Goal: Book appointment/travel/reservation

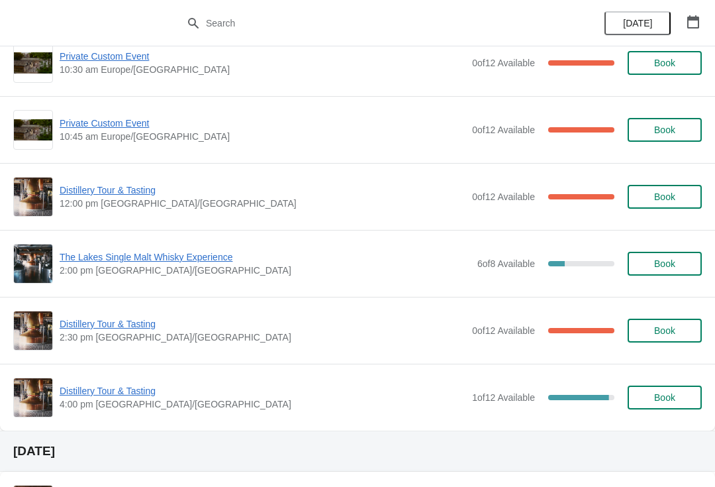
scroll to position [606, 0]
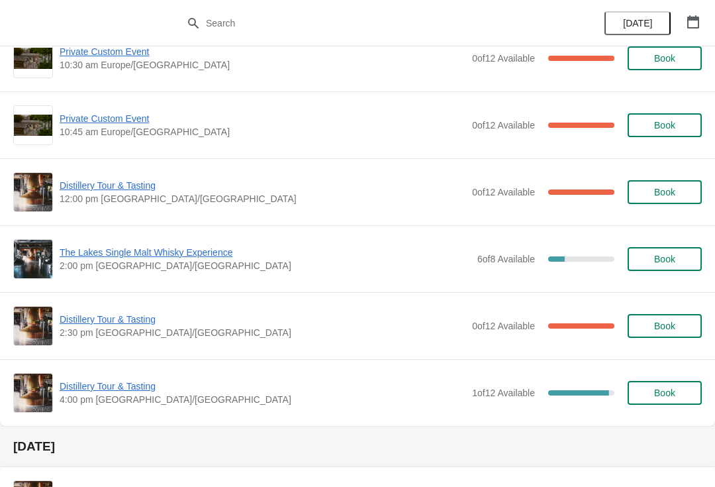
click at [666, 403] on button "Book" at bounding box center [665, 393] width 74 height 24
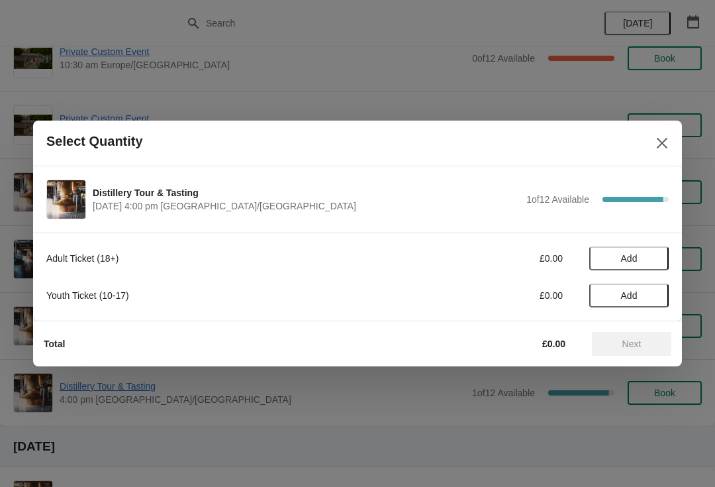
click at [636, 256] on span "Add" at bounding box center [629, 258] width 17 height 11
click at [655, 248] on div "Adult Ticket (18+) £20.00 1" at bounding box center [357, 258] width 623 height 24
click at [656, 255] on icon at bounding box center [652, 259] width 14 height 14
click at [653, 348] on span "Next" at bounding box center [632, 344] width 58 height 11
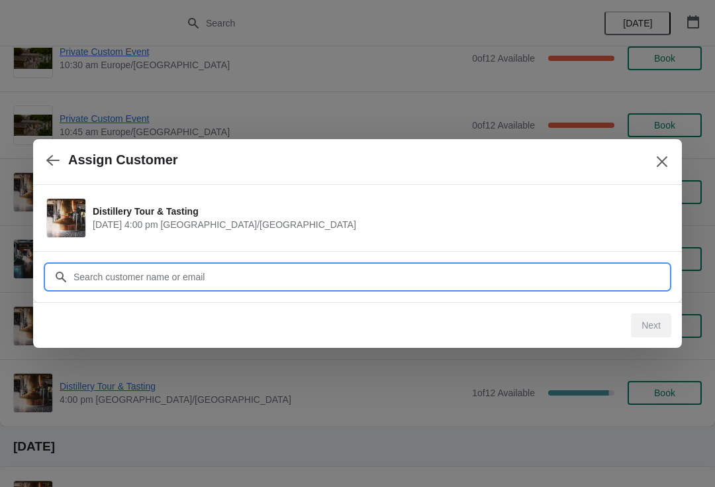
click at [437, 270] on input "Customer" at bounding box center [371, 277] width 596 height 24
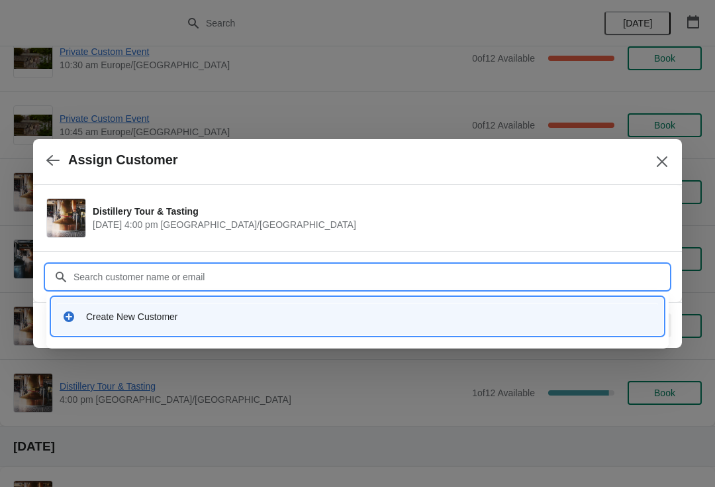
click at [209, 276] on input "Customer" at bounding box center [371, 277] width 596 height 24
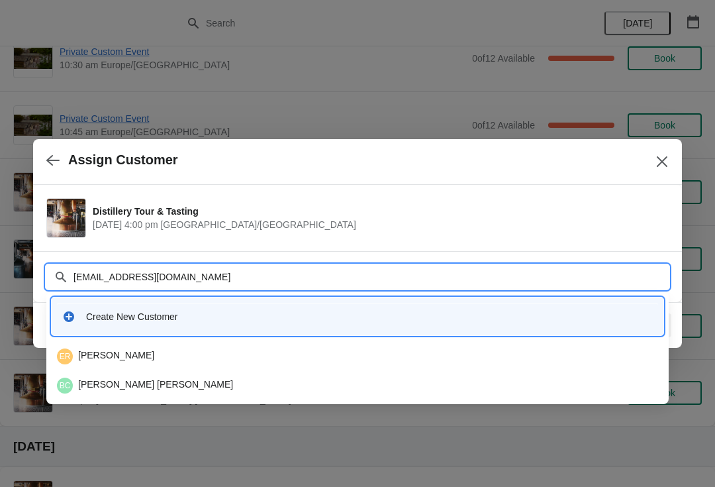
click at [79, 268] on input "[EMAIL_ADDRESS][DOMAIN_NAME]" at bounding box center [371, 277] width 596 height 24
type input "[EMAIL_ADDRESS][DOMAIN_NAME]"
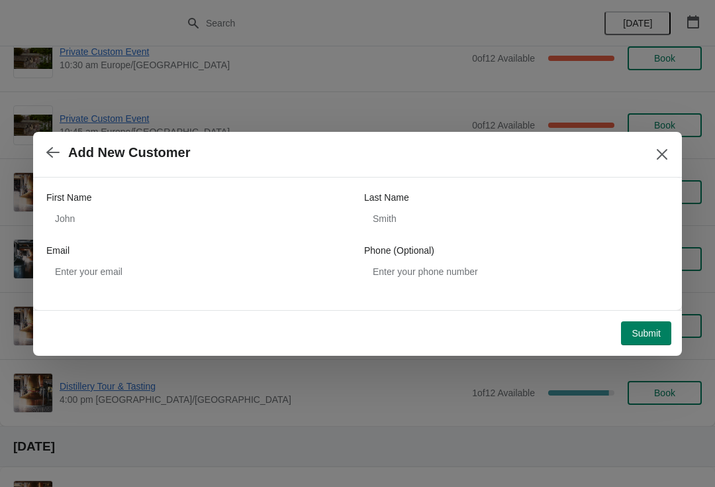
click at [671, 146] on button "Close" at bounding box center [663, 154] width 24 height 24
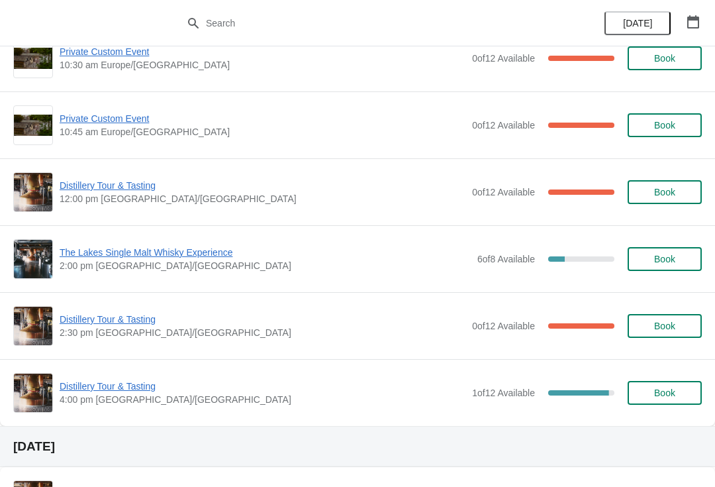
click at [156, 389] on span "Distillery Tour & Tasting" at bounding box center [263, 386] width 406 height 13
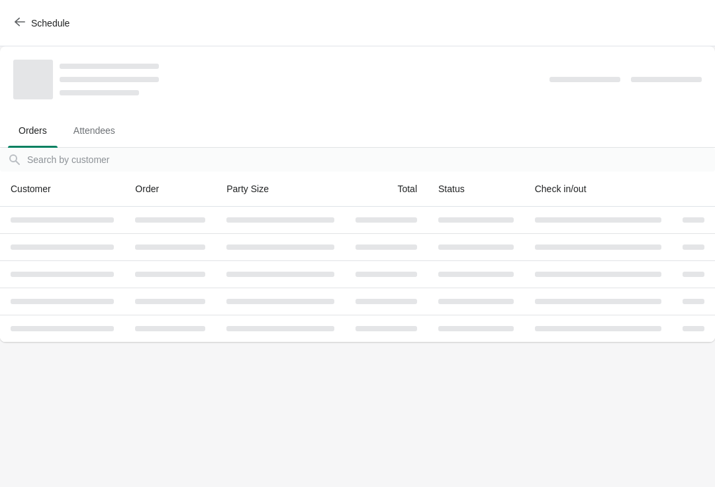
click at [26, 21] on span "Schedule" at bounding box center [43, 23] width 52 height 13
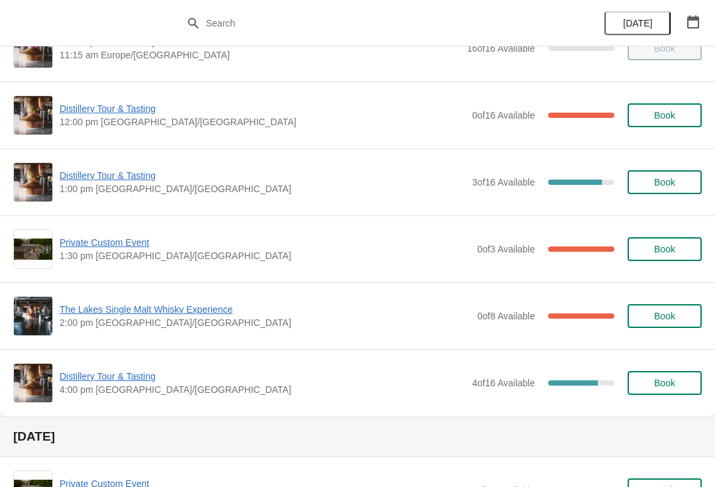
scroll to position [175, 0]
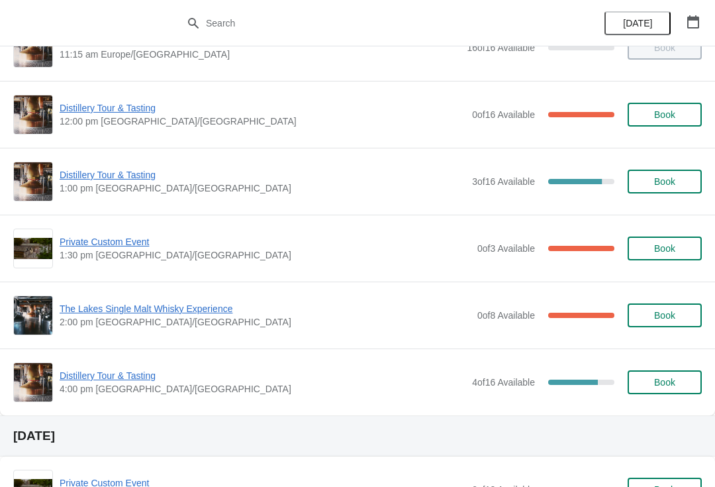
click at [668, 377] on span "Book" at bounding box center [665, 382] width 21 height 11
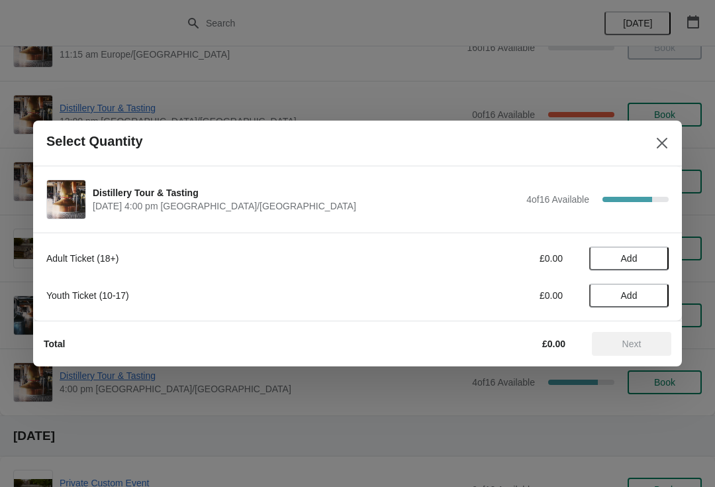
click at [662, 264] on button "Add" at bounding box center [629, 258] width 79 height 24
click at [648, 261] on icon at bounding box center [652, 259] width 14 height 14
click at [653, 349] on button "Next" at bounding box center [631, 344] width 79 height 24
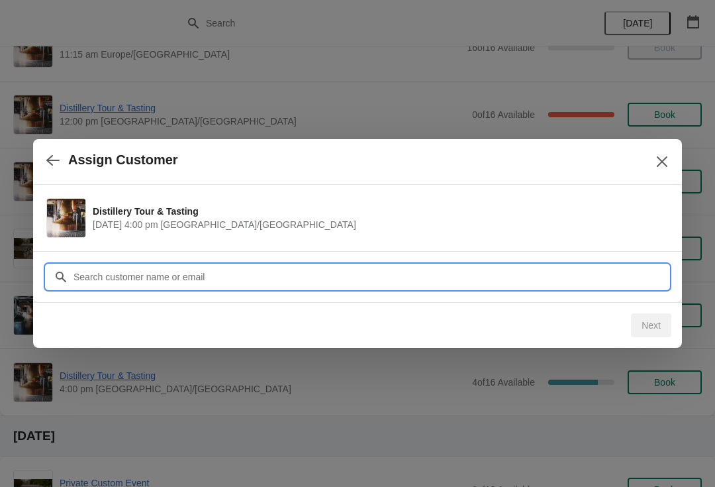
click at [231, 272] on input "Customer" at bounding box center [371, 277] width 596 height 24
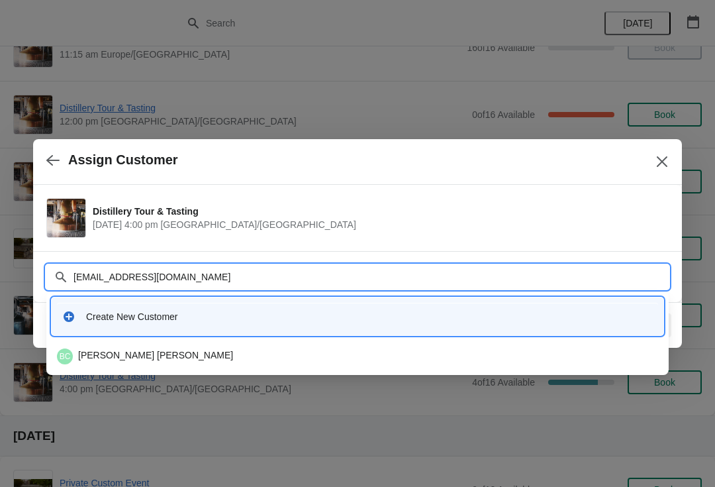
click at [85, 269] on input "[EMAIL_ADDRESS][DOMAIN_NAME]" at bounding box center [371, 277] width 596 height 24
click at [89, 280] on input "[EMAIL_ADDRESS][DOMAIN_NAME]" at bounding box center [371, 277] width 596 height 24
type input "[EMAIL_ADDRESS][DOMAIN_NAME]"
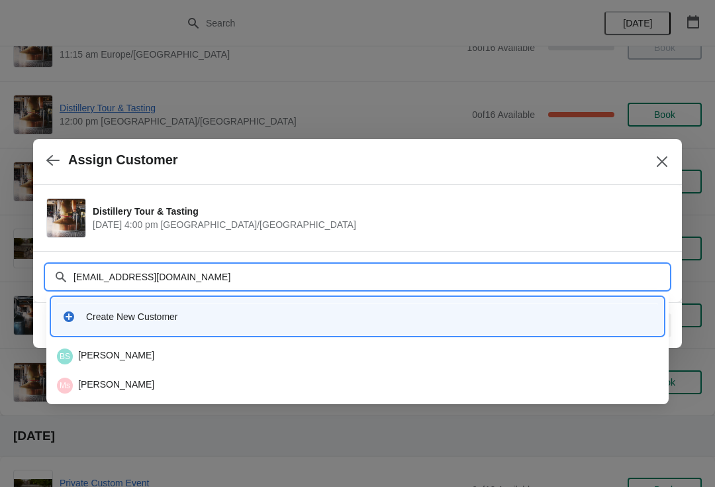
click at [157, 352] on div "BS [PERSON_NAME]" at bounding box center [358, 356] width 602 height 16
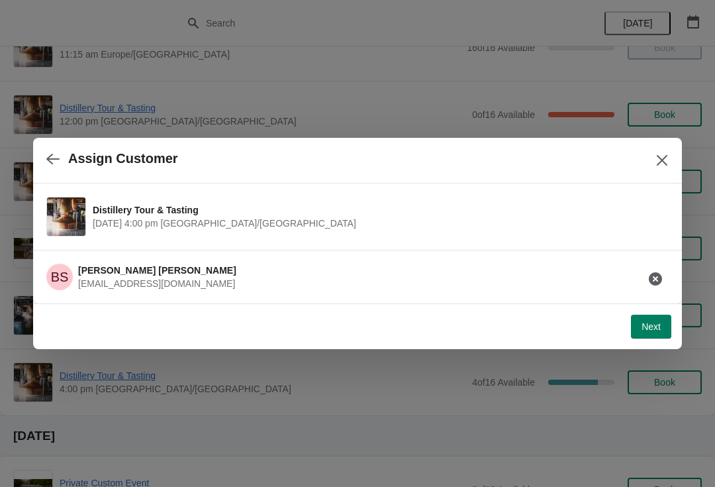
click at [657, 322] on span "Next" at bounding box center [651, 326] width 19 height 11
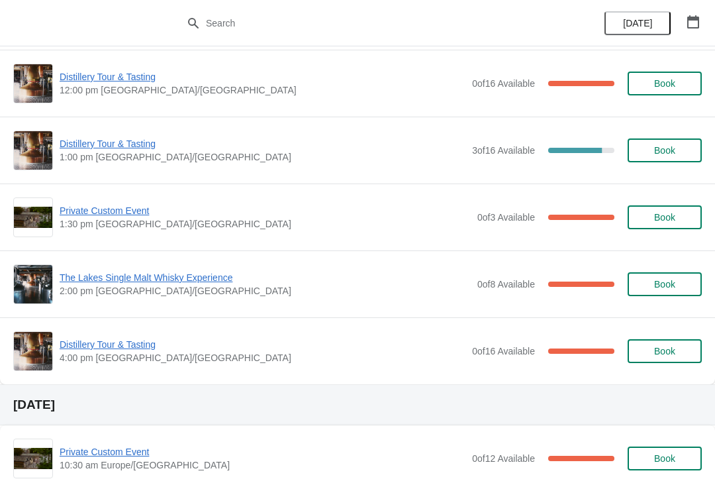
scroll to position [215, 0]
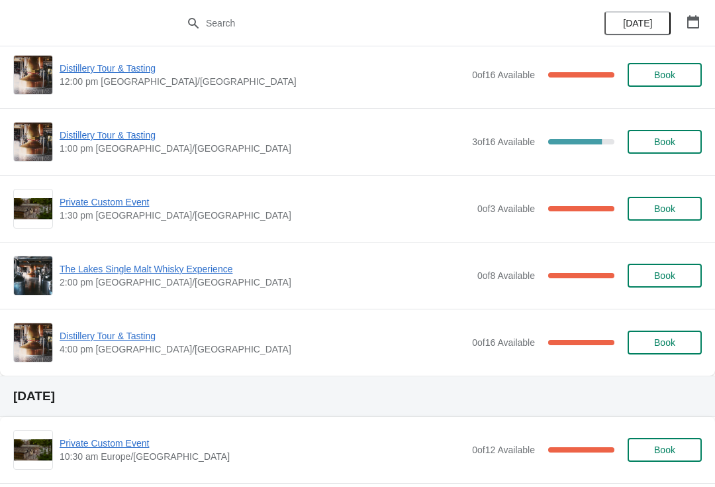
click at [143, 333] on span "Distillery Tour & Tasting" at bounding box center [263, 335] width 406 height 13
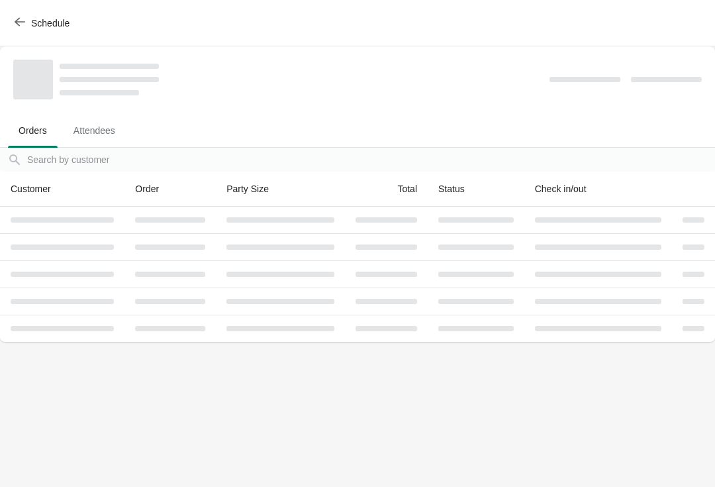
scroll to position [0, 0]
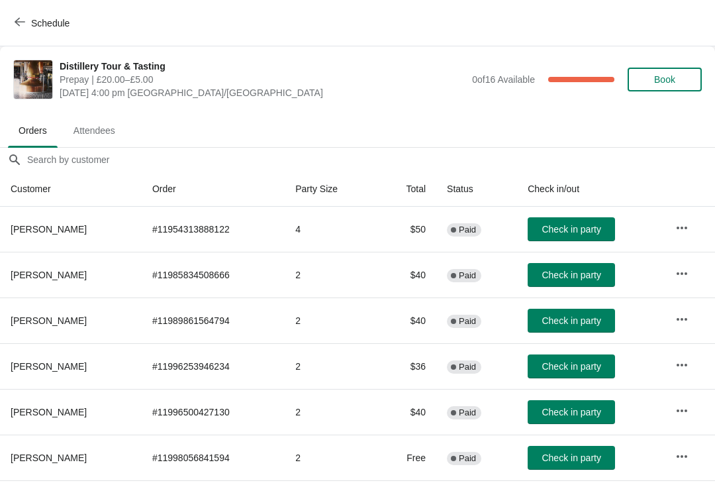
click at [678, 468] on button "button" at bounding box center [682, 457] width 24 height 24
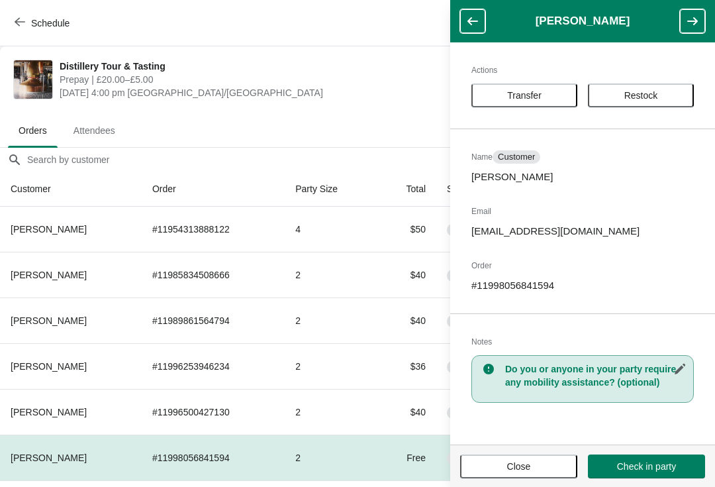
click at [547, 90] on span "Transfer" at bounding box center [525, 95] width 82 height 11
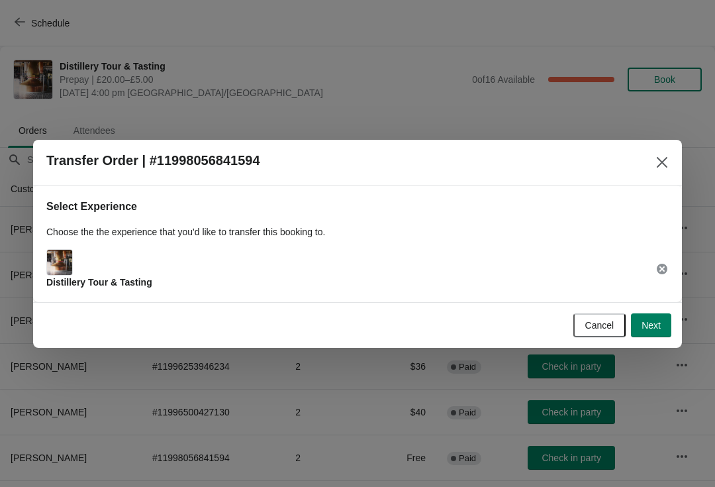
click at [659, 328] on span "Next" at bounding box center [651, 325] width 19 height 11
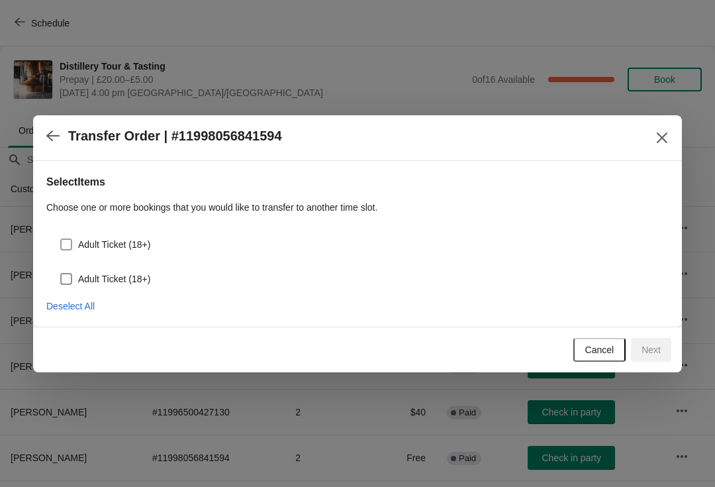
click at [72, 244] on span at bounding box center [66, 244] width 12 height 12
click at [61, 239] on input "Adult Ticket (18+)" at bounding box center [60, 238] width 1 height 1
checkbox input "true"
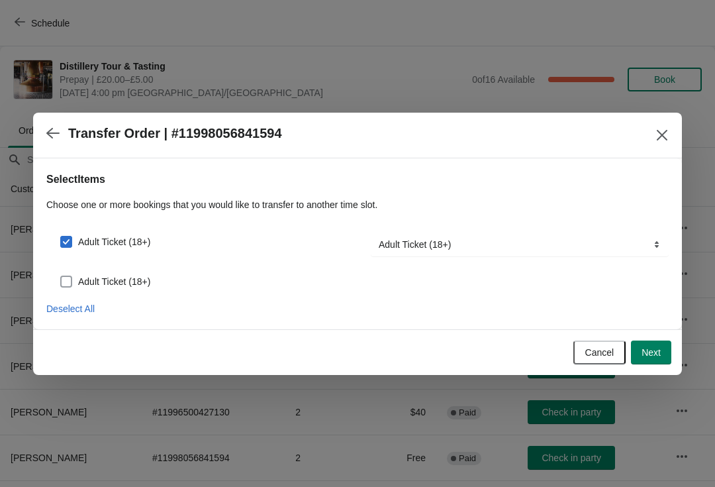
click at [71, 280] on span at bounding box center [66, 282] width 12 height 12
click at [61, 276] on input "Adult Ticket (18+)" at bounding box center [60, 276] width 1 height 1
checkbox input "true"
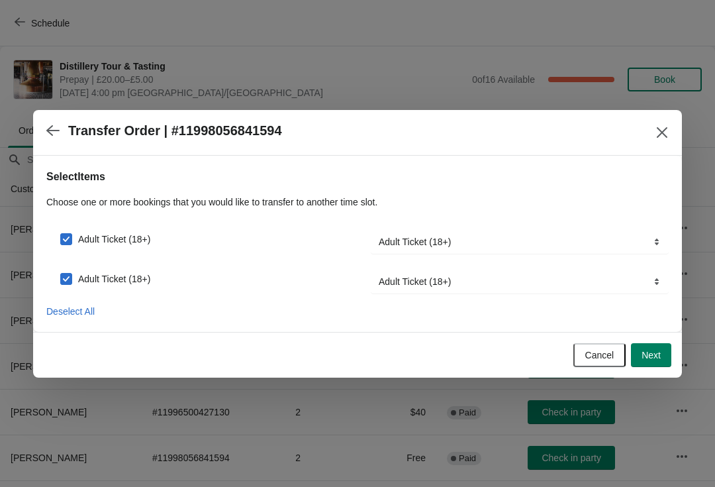
click at [662, 353] on button "Next" at bounding box center [651, 355] width 40 height 24
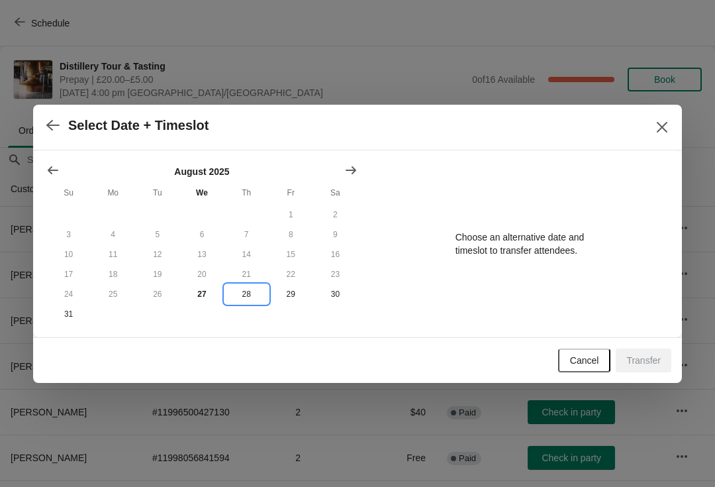
click at [253, 297] on button "28" at bounding box center [247, 294] width 44 height 20
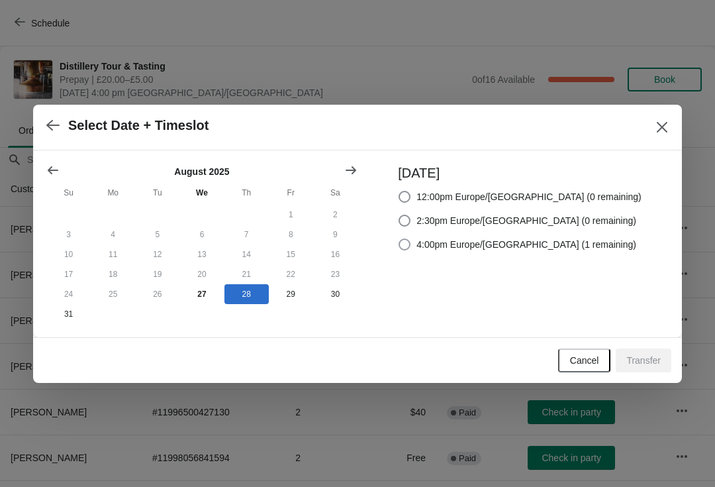
click at [564, 244] on span "4:00pm Europe/London (1 remaining)" at bounding box center [527, 244] width 220 height 13
click at [399, 239] on input "4:00pm Europe/London (1 remaining)" at bounding box center [399, 238] width 1 height 1
radio input "true"
click at [659, 355] on button "Transfer" at bounding box center [644, 360] width 56 height 24
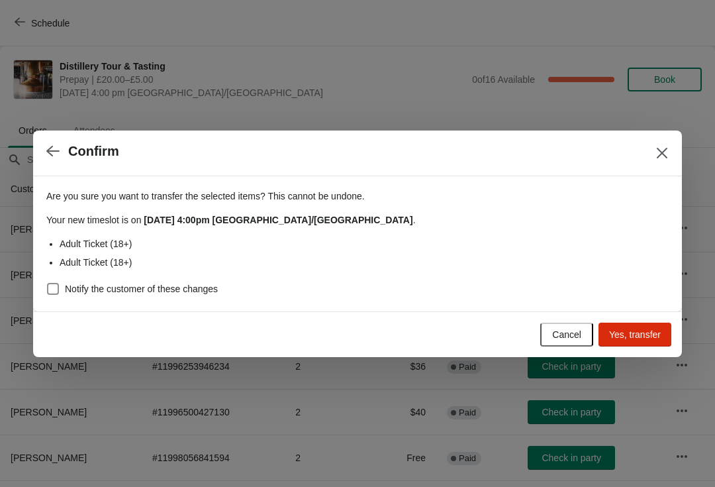
click at [649, 336] on span "Yes, transfer" at bounding box center [635, 334] width 52 height 11
click at [57, 293] on span at bounding box center [53, 289] width 12 height 12
click at [48, 284] on input "Notify the customer of these changes" at bounding box center [47, 283] width 1 height 1
checkbox input "true"
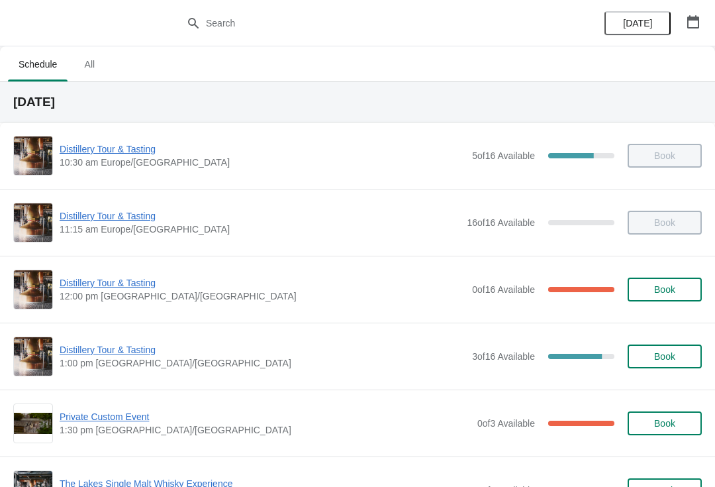
click at [107, 356] on span "Distillery Tour & Tasting" at bounding box center [263, 349] width 406 height 13
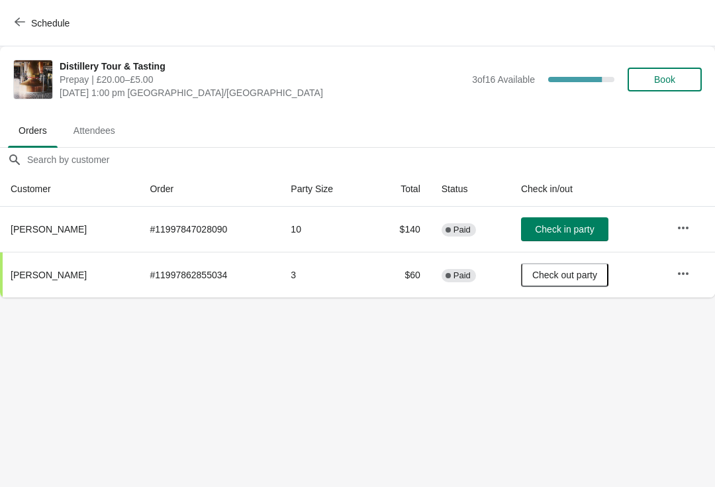
click at [104, 121] on span "Attendees" at bounding box center [94, 131] width 63 height 24
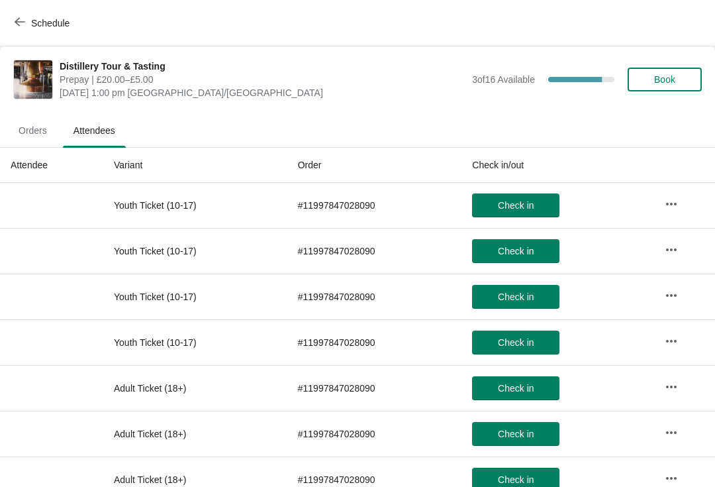
click at [31, 133] on span "Orders" at bounding box center [33, 131] width 50 height 24
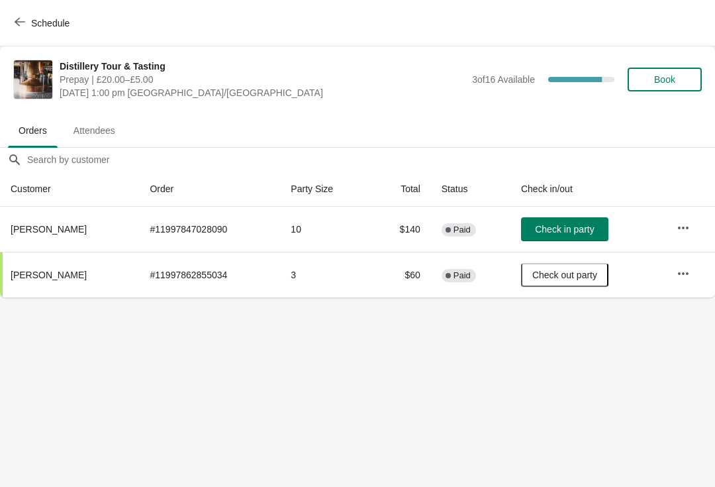
click at [19, 8] on div "Schedule" at bounding box center [357, 23] width 715 height 46
click at [24, 14] on button "Schedule" at bounding box center [44, 23] width 74 height 24
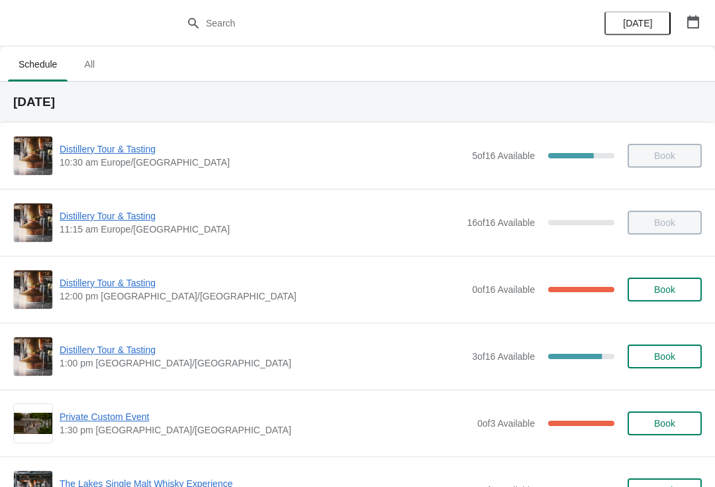
click at [127, 349] on span "Distillery Tour & Tasting" at bounding box center [263, 349] width 406 height 13
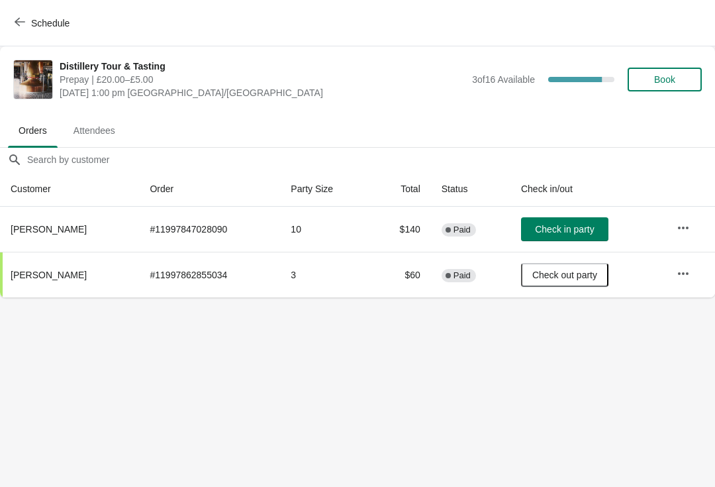
click at [666, 85] on button "Book" at bounding box center [665, 80] width 74 height 24
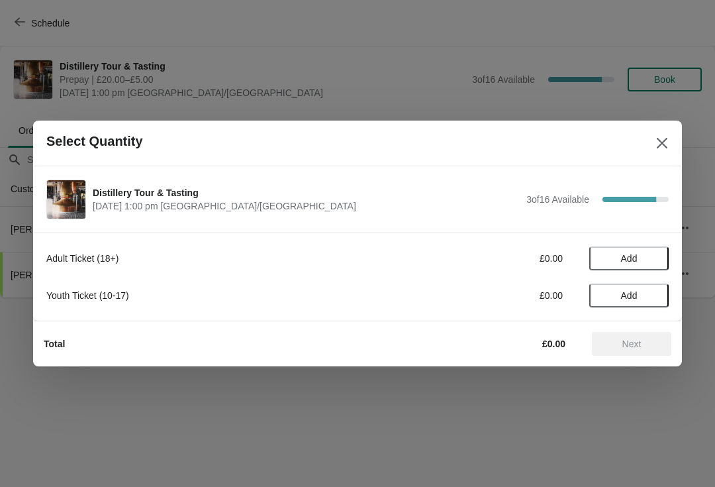
click at [642, 265] on button "Add" at bounding box center [629, 258] width 79 height 24
click at [659, 254] on icon at bounding box center [652, 259] width 14 height 14
click at [635, 345] on span "Next" at bounding box center [632, 344] width 19 height 11
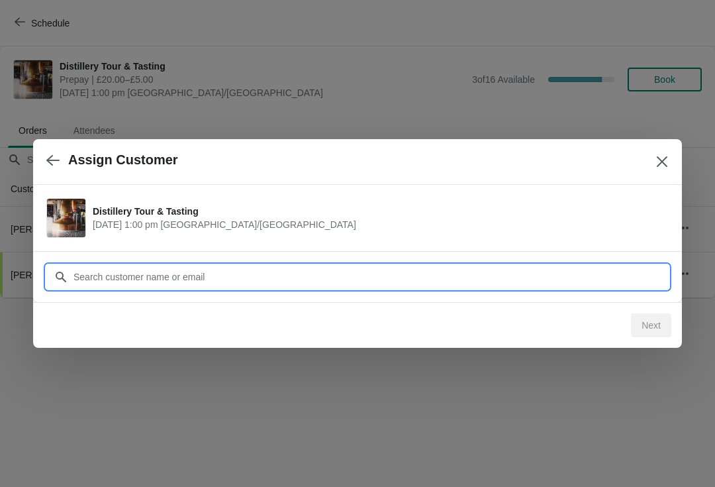
click at [282, 278] on input "Customer" at bounding box center [371, 277] width 596 height 24
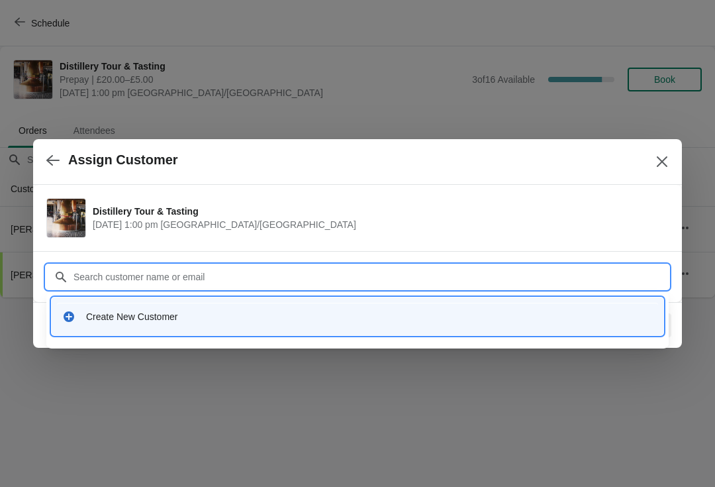
click at [164, 316] on div "Create New Customer" at bounding box center [369, 316] width 567 height 13
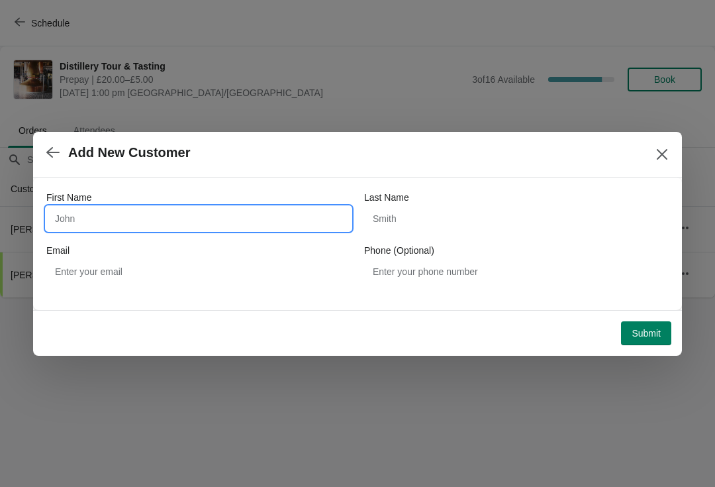
click at [140, 218] on input "First Name" at bounding box center [198, 219] width 305 height 24
type input "Lara"
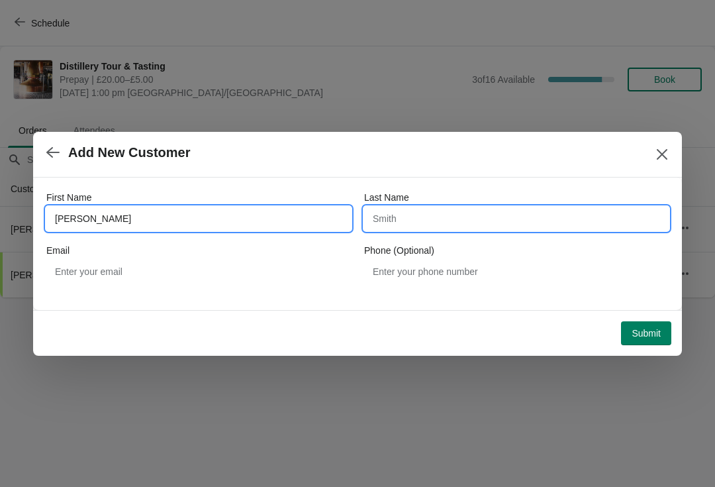
click at [433, 215] on input "Last Name" at bounding box center [516, 219] width 305 height 24
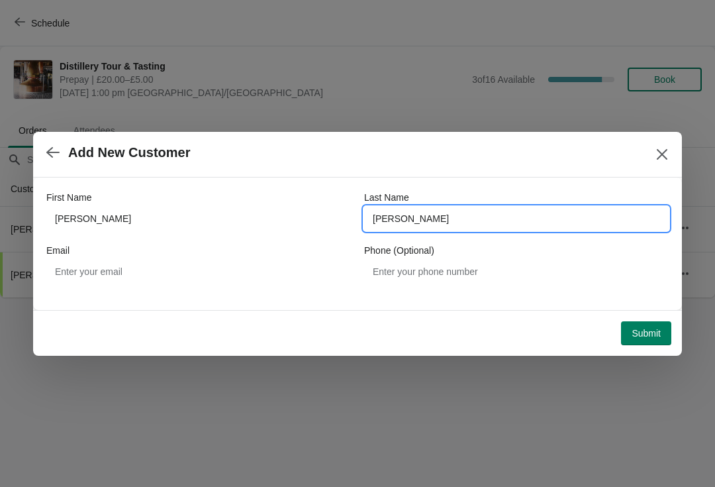
type input "Numann"
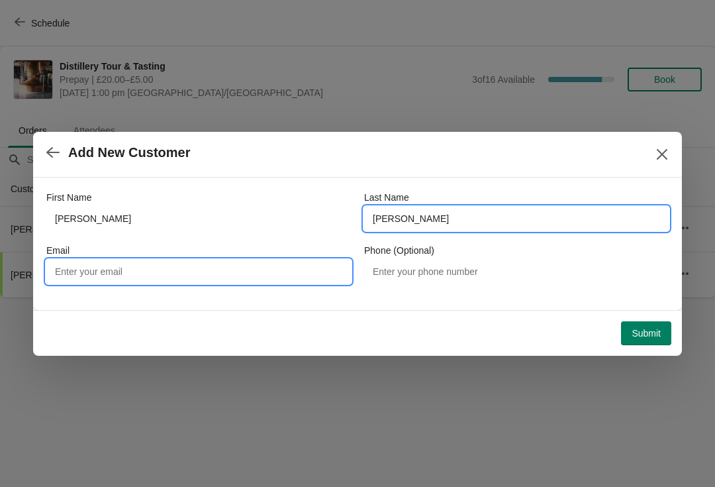
click at [211, 270] on input "Email" at bounding box center [198, 272] width 305 height 24
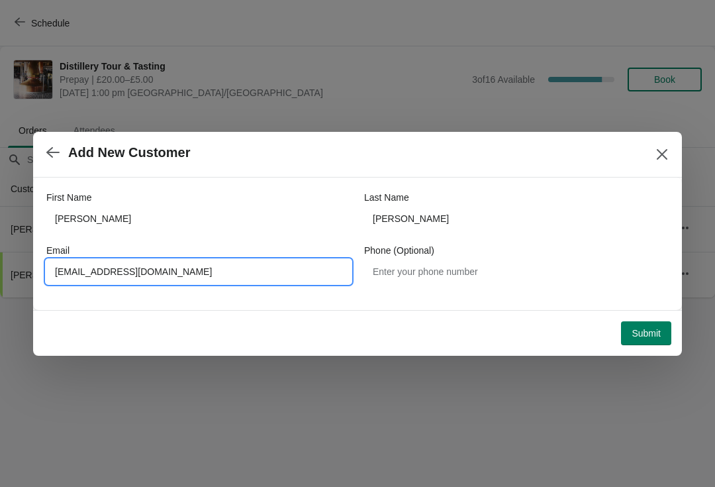
type input "Shop@lakesdistillery.com"
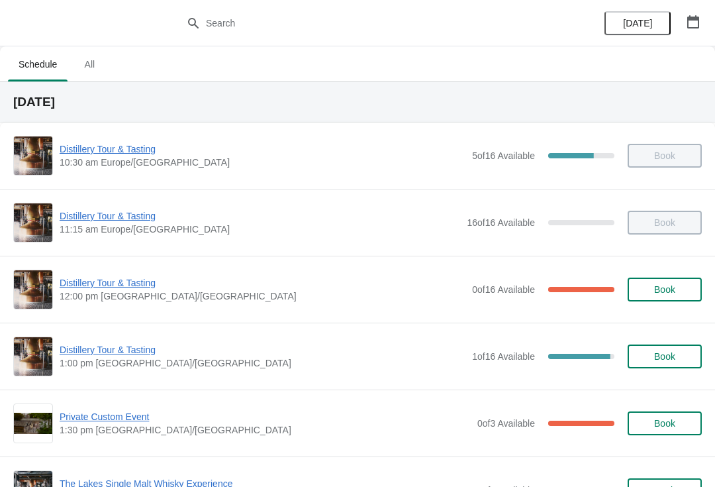
click at [116, 345] on span "Distillery Tour & Tasting" at bounding box center [263, 349] width 406 height 13
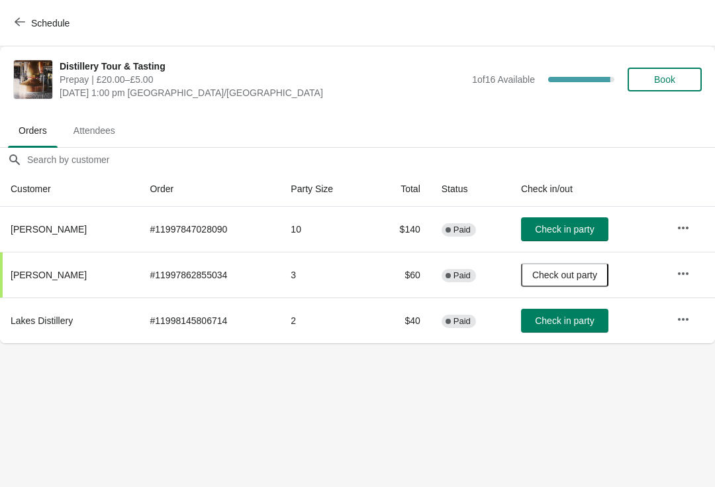
click at [567, 313] on button "Check in party" at bounding box center [564, 321] width 87 height 24
click at [563, 321] on span "Check in party" at bounding box center [564, 320] width 59 height 11
